Goal: Communication & Community: Answer question/provide support

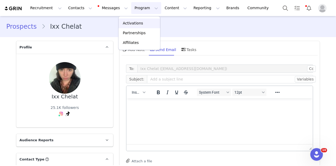
click at [130, 24] on p "Activations" at bounding box center [133, 23] width 20 height 6
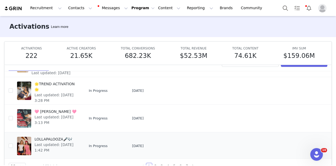
scroll to position [27, 0]
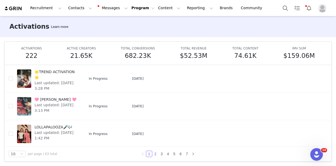
click at [154, 154] on link "2" at bounding box center [155, 154] width 6 height 6
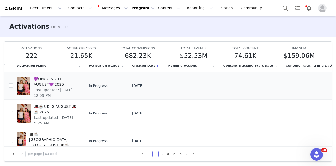
click at [75, 83] on div "💜ONGOING TT AUGUST💜 2025 Last updated: Aug 4, 2025 12:09 PM" at bounding box center [55, 85] width 50 height 21
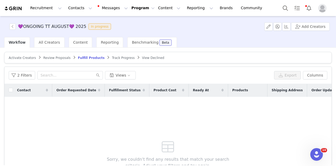
click at [26, 56] on span "Activate Creators" at bounding box center [22, 58] width 27 height 4
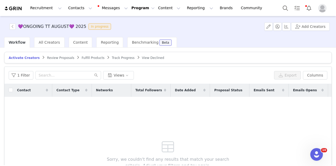
click at [57, 57] on span "Review Proposals" at bounding box center [60, 58] width 27 height 4
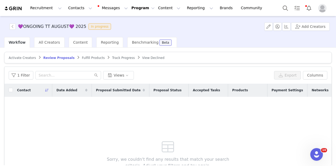
click at [112, 56] on span "Track Progress" at bounding box center [123, 58] width 23 height 4
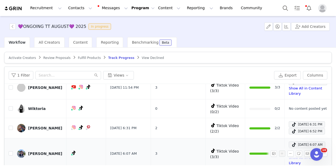
scroll to position [51, 0]
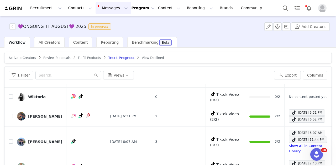
click at [99, 8] on button "Messages Messages" at bounding box center [113, 8] width 35 height 12
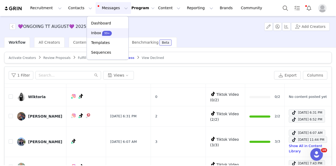
click at [104, 30] on div "99+" at bounding box center [107, 32] width 10 height 5
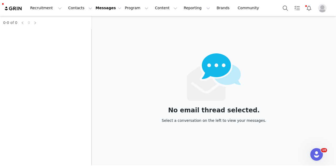
click at [49, 30] on div "0-0 of 0 0" at bounding box center [46, 90] width 92 height 149
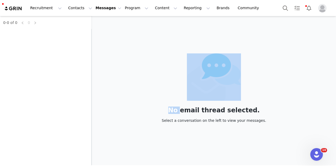
click at [49, 30] on div "0-0 of 0 0" at bounding box center [46, 90] width 92 height 149
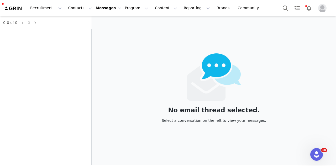
click at [49, 33] on div "0-0 of 0 0" at bounding box center [46, 90] width 92 height 149
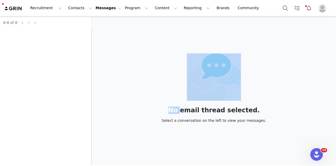
click at [49, 33] on div "0-0 of 0 0" at bounding box center [46, 90] width 92 height 149
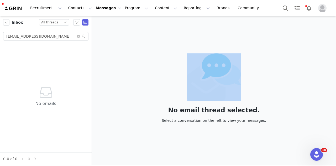
click at [140, 44] on div "No email thread selected. Select a conversation on the left to view your messag…" at bounding box center [214, 90] width 244 height 149
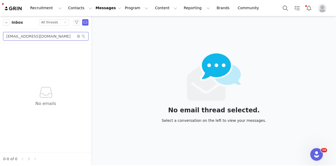
paste input "meriilucena.contacto@gmail"
drag, startPoint x: 47, startPoint y: 38, endPoint x: -15, endPoint y: 38, distance: 61.9
click at [0, 38] on html "Recruitment Recruitment Creator Search Curated Lists Landing Pages Web Extensio…" at bounding box center [168, 83] width 336 height 166
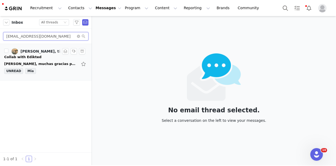
type input "meriilucena.contacto@gmail.com"
click at [44, 61] on div "Hola, muchas gracias por confiar en mí, contad conmigo para la colaboración, co…" at bounding box center [40, 63] width 73 height 5
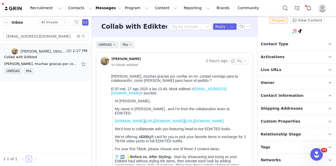
click at [279, 149] on p "Tags Keep track of your contacts by assigning them tags. You can then filter yo…" at bounding box center [290, 147] width 66 height 13
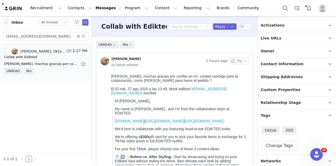
scroll to position [72, 0]
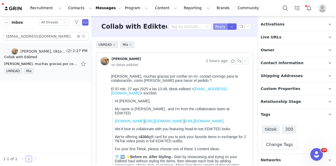
click at [216, 29] on button "Reply" at bounding box center [220, 26] width 14 height 6
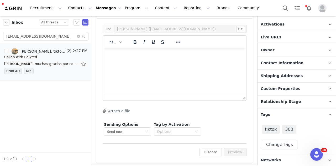
scroll to position [0, 0]
click at [112, 43] on span "Insert" at bounding box center [112, 42] width 9 height 4
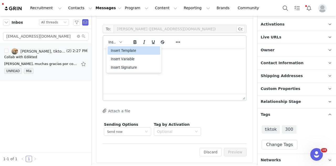
click at [115, 51] on div "Insert Template" at bounding box center [134, 50] width 47 height 6
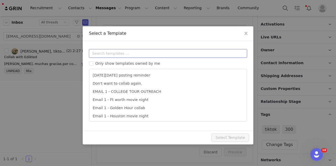
click at [135, 55] on input "text" at bounding box center [168, 53] width 158 height 8
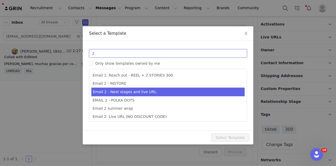
type input "2"
click at [142, 92] on li "Email 2 - Next stages and live URL." at bounding box center [167, 91] width 153 height 9
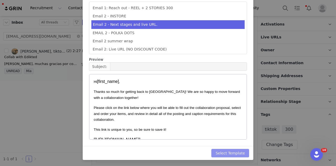
click at [243, 155] on button "Select Template" at bounding box center [230, 153] width 38 height 8
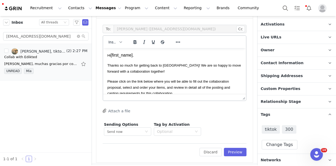
scroll to position [1, 0]
click at [238, 155] on button "Preview" at bounding box center [235, 151] width 23 height 8
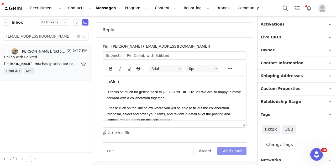
scroll to position [0, 0]
click at [236, 149] on button "Send Email" at bounding box center [231, 150] width 29 height 8
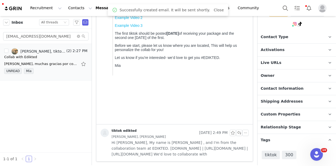
scroll to position [20, 0]
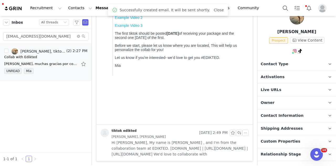
click at [284, 64] on p "Contact Type Contact type can be Creator, Prospect, Application, or Manager." at bounding box center [290, 64] width 66 height 13
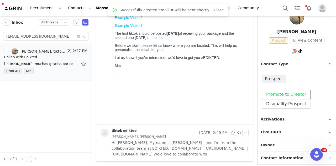
click at [275, 96] on button "Promote to Creator" at bounding box center [286, 93] width 49 height 9
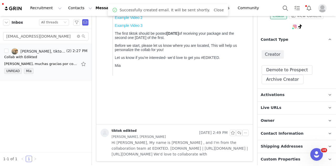
scroll to position [46, 0]
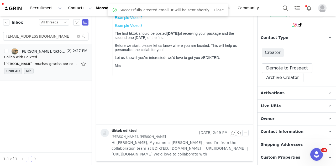
drag, startPoint x: 280, startPoint y: 93, endPoint x: 277, endPoint y: 92, distance: 3.0
click at [280, 93] on span "Activations" at bounding box center [273, 93] width 24 height 6
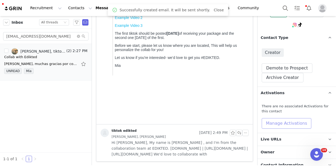
drag, startPoint x: 279, startPoint y: 122, endPoint x: 276, endPoint y: 119, distance: 3.7
click at [279, 122] on button "Manage Activations" at bounding box center [287, 123] width 50 height 10
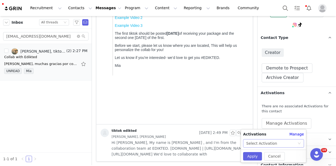
click at [272, 140] on div "Select Activation" at bounding box center [261, 143] width 31 height 8
click at [280, 144] on div "Select Activation" at bounding box center [271, 143] width 51 height 8
click at [290, 140] on div "Select Activation" at bounding box center [271, 143] width 51 height 8
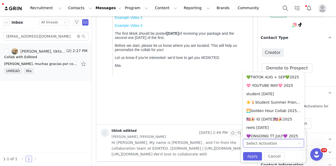
scroll to position [151, 0]
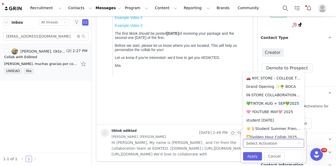
click at [277, 102] on li "💚TIKTOK AUG + SEP💚2025" at bounding box center [273, 103] width 61 height 8
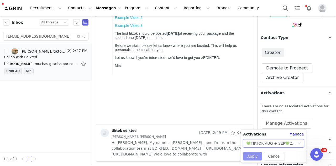
click at [256, 153] on button "Apply" at bounding box center [252, 156] width 19 height 8
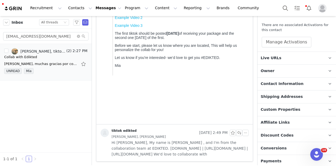
scroll to position [177, 0]
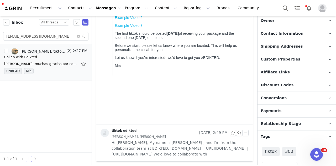
click at [286, 123] on span "Relationship Stage" at bounding box center [281, 124] width 40 height 6
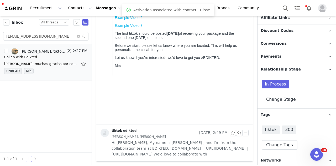
click at [285, 95] on button "Change Stage" at bounding box center [281, 98] width 39 height 9
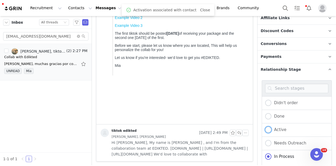
drag, startPoint x: 280, startPoint y: 126, endPoint x: 282, endPoint y: 77, distance: 48.8
click at [279, 127] on span "Active" at bounding box center [278, 129] width 15 height 5
click at [271, 126] on input "Active" at bounding box center [268, 129] width 6 height 7
radio input "true"
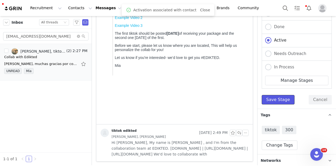
click at [284, 96] on button "Save Stage" at bounding box center [278, 99] width 33 height 9
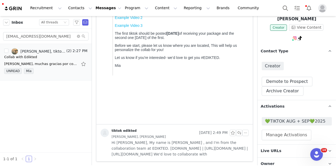
scroll to position [4, 0]
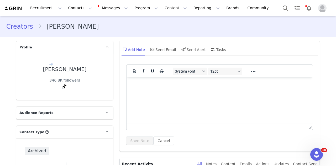
scroll to position [79, 0]
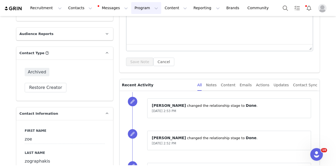
click at [131, 9] on button "Program Program" at bounding box center [146, 8] width 30 height 12
click at [133, 22] on p "Activations" at bounding box center [133, 23] width 20 height 6
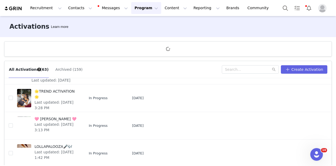
scroll to position [200, 0]
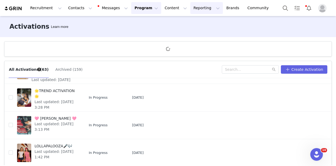
click at [190, 7] on button "Reporting Reporting" at bounding box center [206, 8] width 33 height 12
click at [189, 33] on p "Report Builder" at bounding box center [188, 33] width 26 height 6
